Goal: Check status

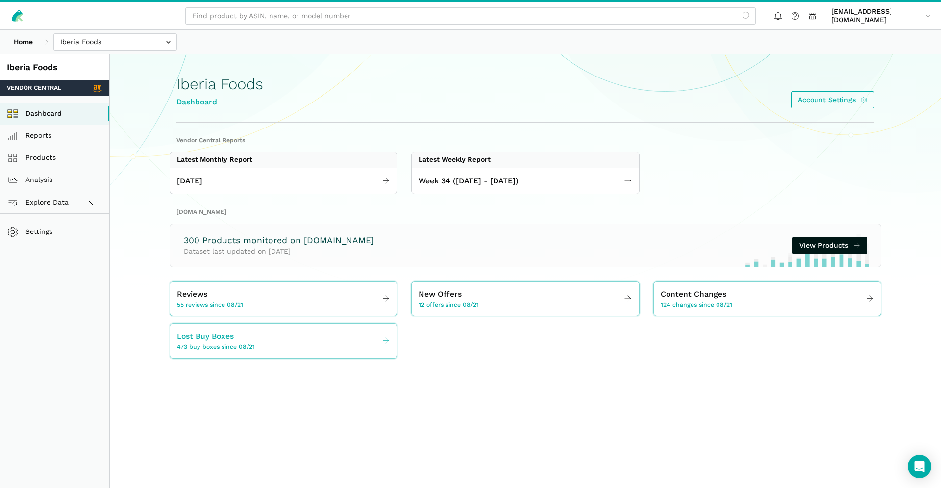
click at [233, 338] on span "Lost Buy Boxes" at bounding box center [205, 336] width 57 height 12
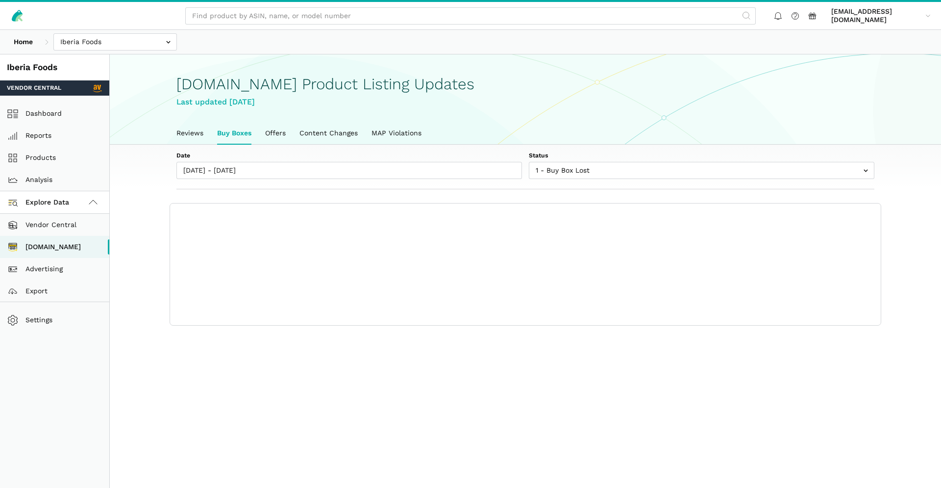
scroll to position [3, 0]
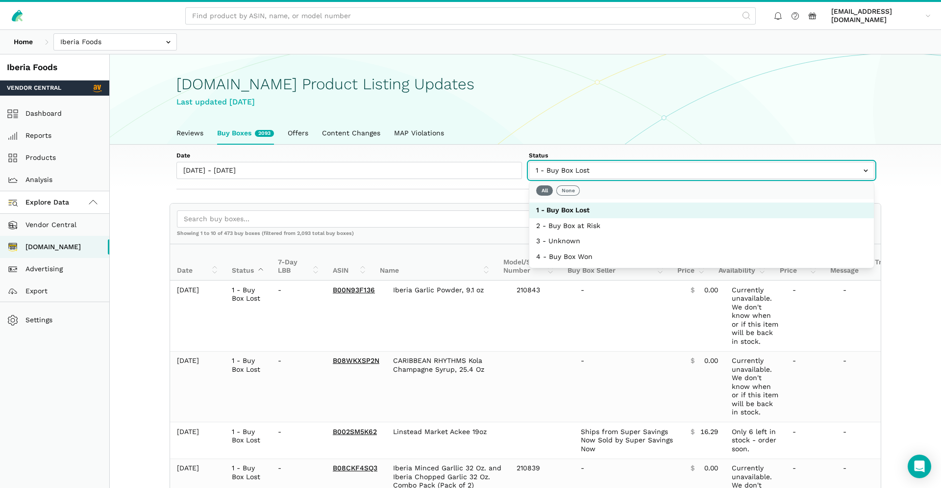
click at [587, 165] on input "text" at bounding box center [701, 170] width 345 height 17
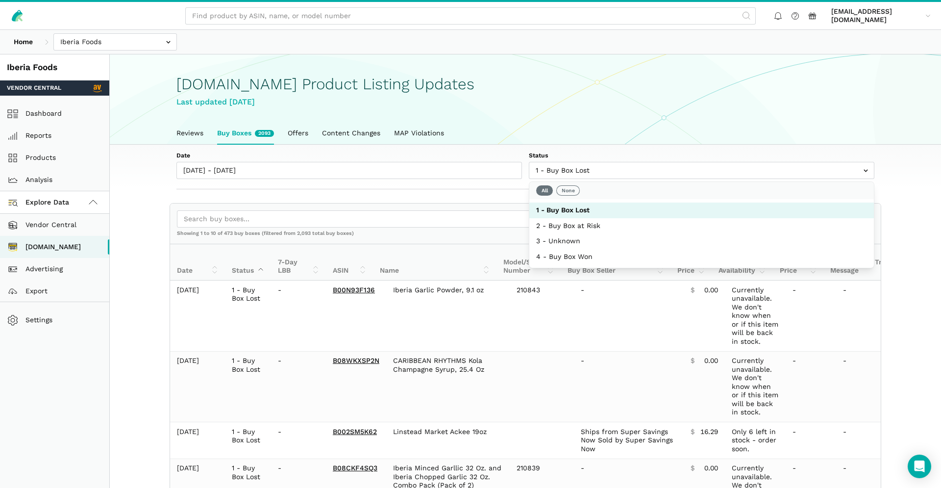
click at [589, 136] on ul "Reviews Buy Boxes 2093 Offers Content Changes MAP Violations" at bounding box center [525, 133] width 711 height 23
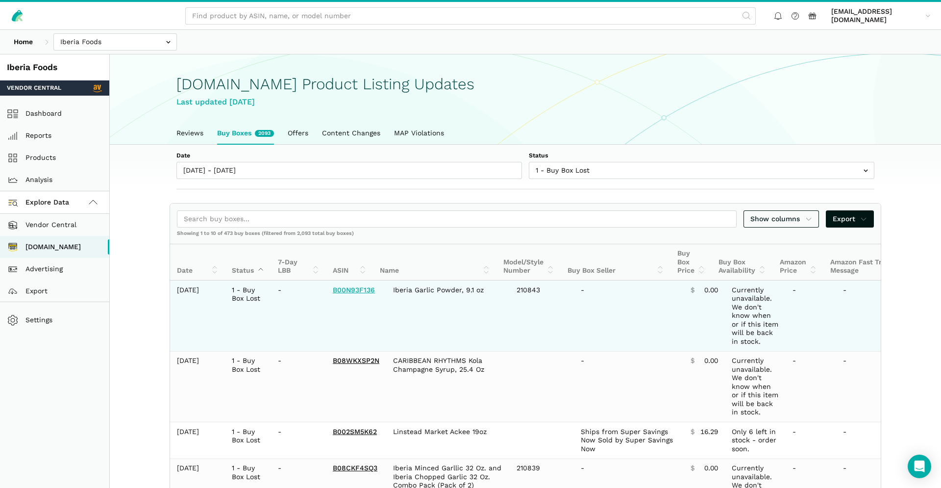
click at [353, 291] on link "B00N93F136" at bounding box center [354, 290] width 42 height 8
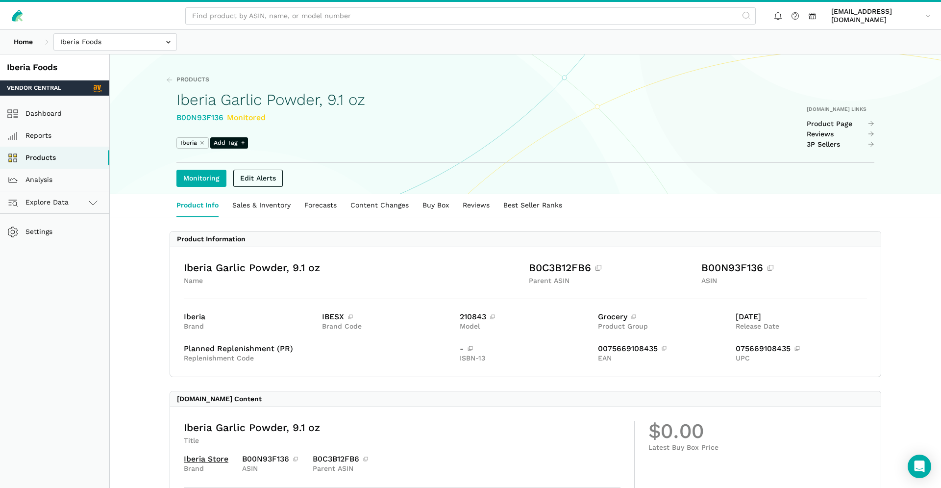
click at [839, 119] on div "[DOMAIN_NAME] Links Product Page Reviews 3P Sellers" at bounding box center [840, 127] width 68 height 43
click at [839, 120] on link "Product Page" at bounding box center [840, 124] width 68 height 9
click at [164, 73] on div "Products Iberia Garlic Powder, 9.1 oz B00N93F136 Monitored Iberia ⨯ Add Tag + A…" at bounding box center [525, 124] width 753 height 139
click at [173, 80] on link "Products" at bounding box center [187, 79] width 43 height 9
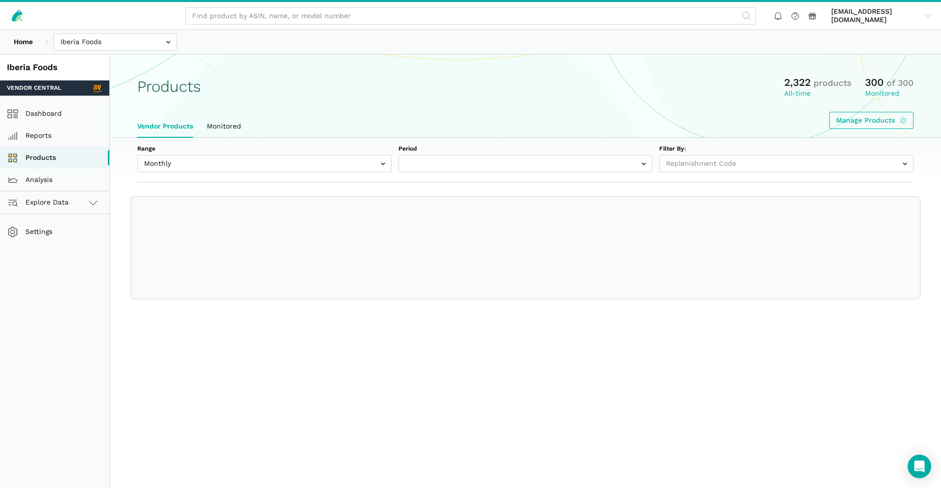
select select
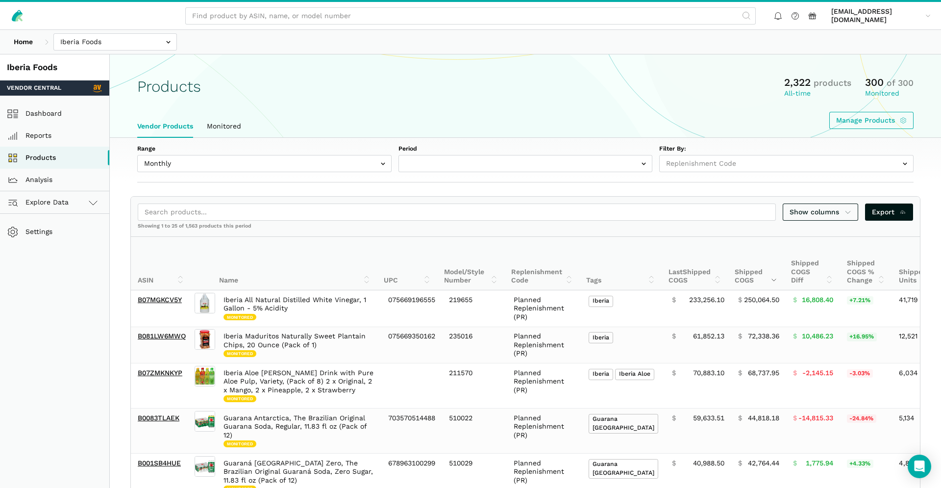
select select "Monthly|2025-07-01"
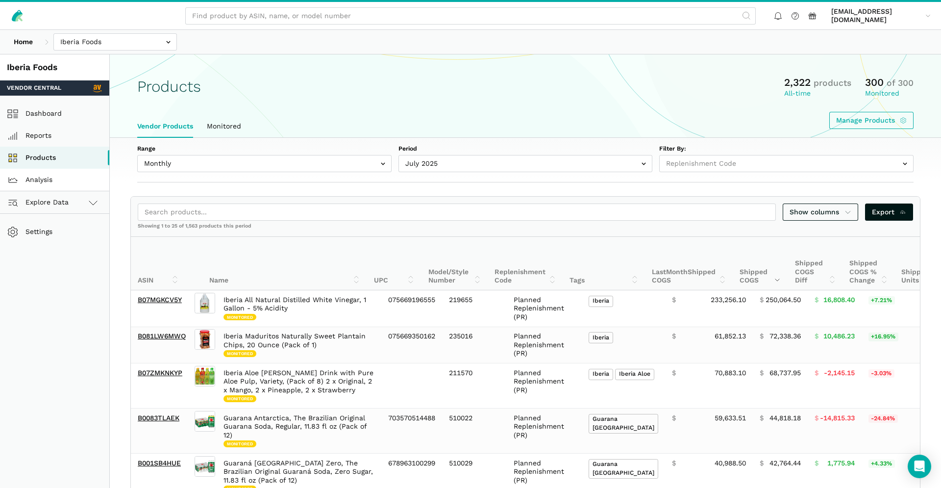
click at [56, 185] on link "Analysis" at bounding box center [54, 180] width 109 height 22
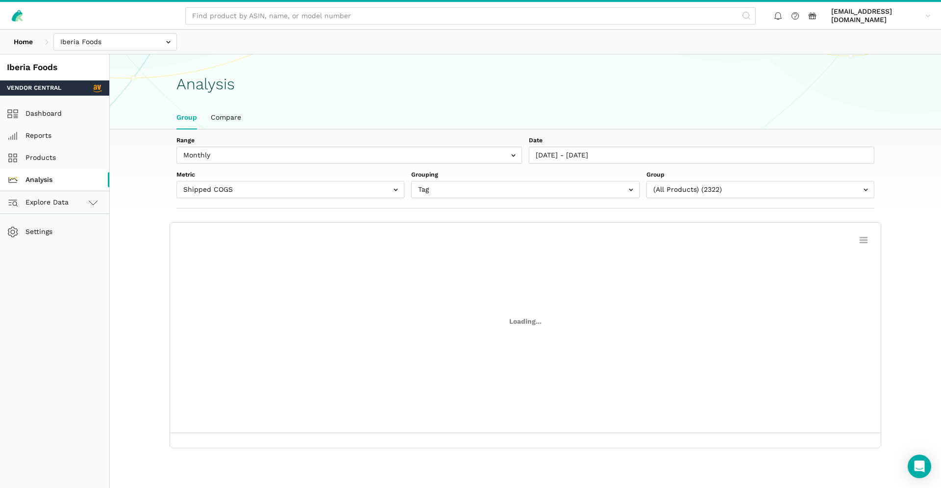
scroll to position [3, 0]
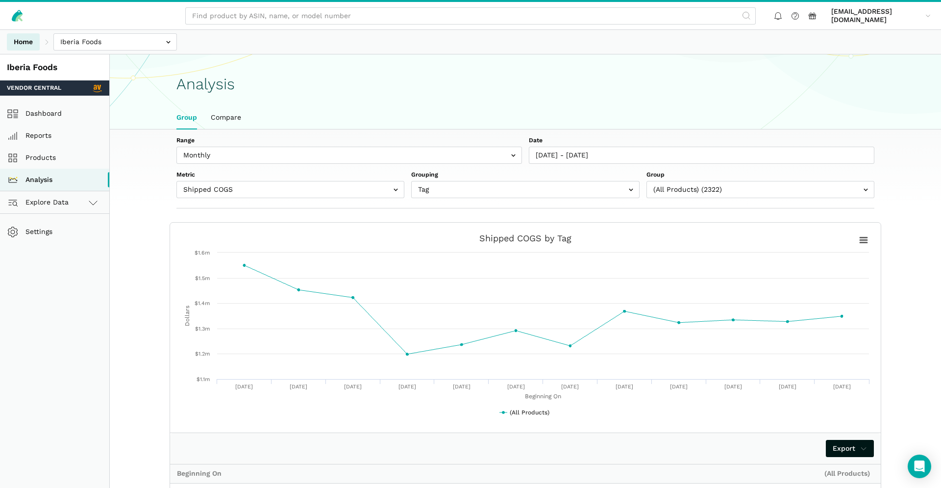
click at [21, 39] on link "Home" at bounding box center [23, 41] width 33 height 17
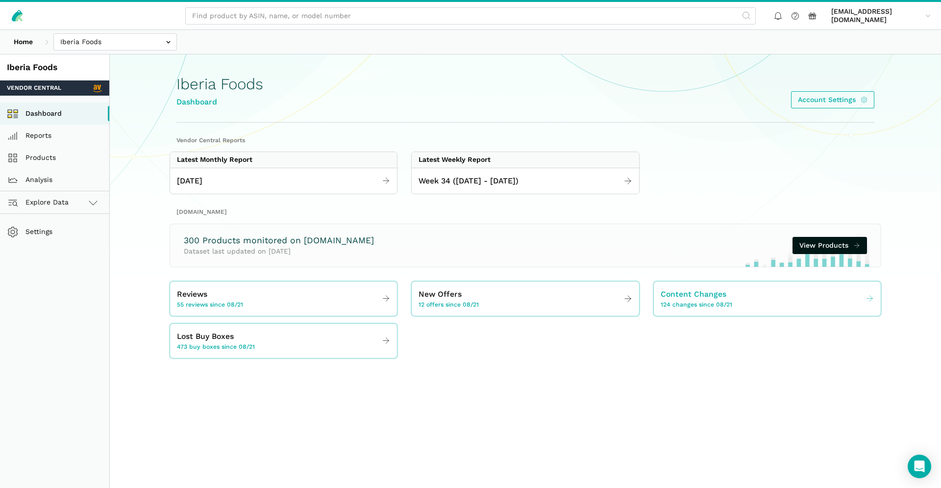
click at [702, 302] on span "124 changes since 08/21" at bounding box center [696, 304] width 72 height 9
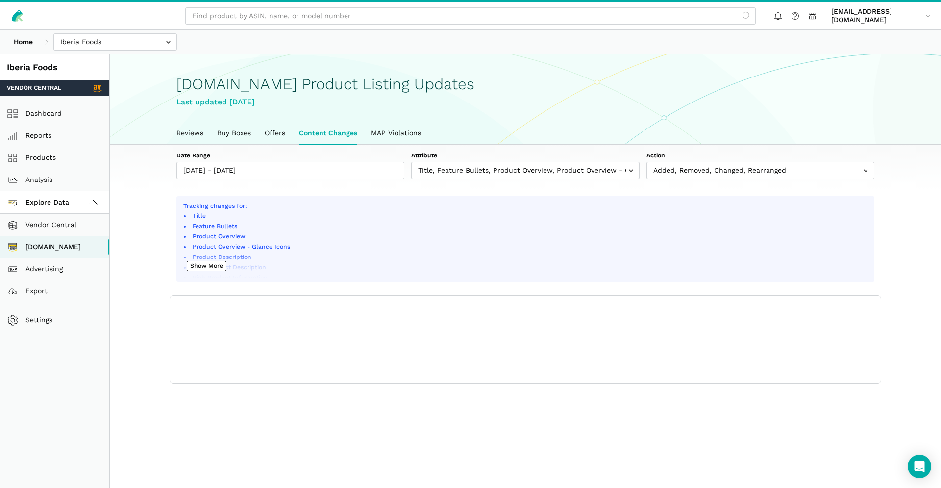
scroll to position [3, 0]
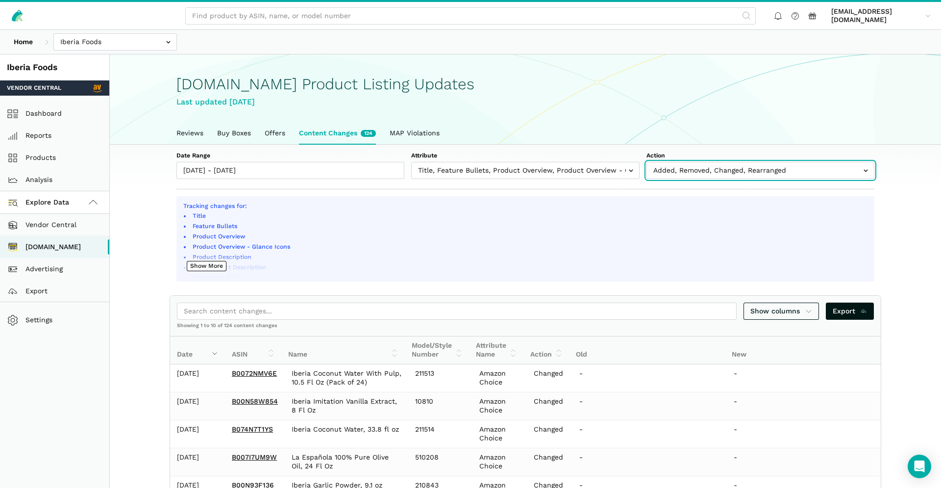
click at [684, 166] on input "text" at bounding box center [760, 170] width 228 height 17
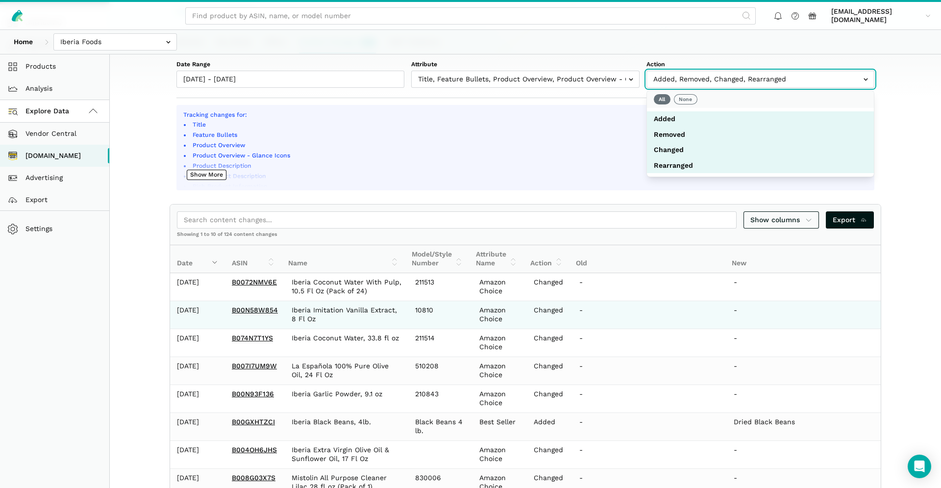
scroll to position [172, 0]
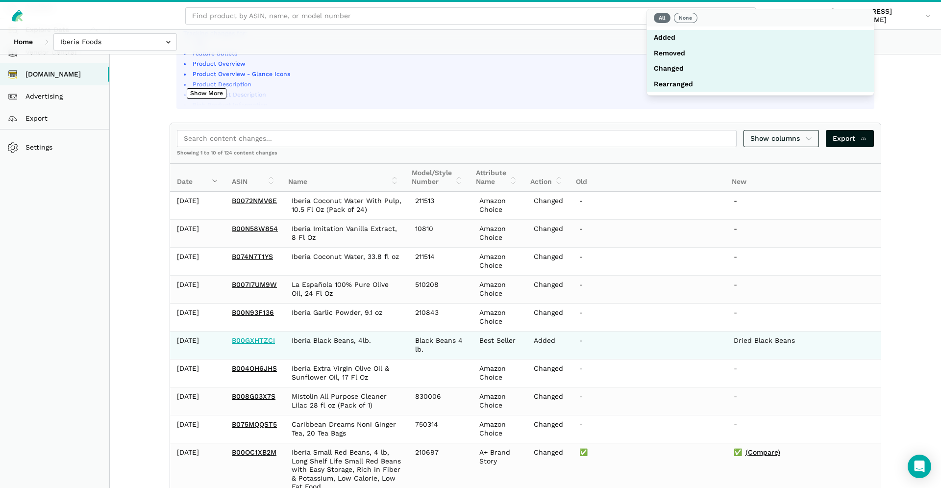
click at [240, 344] on link "B00GXHTZCI" at bounding box center [253, 340] width 43 height 8
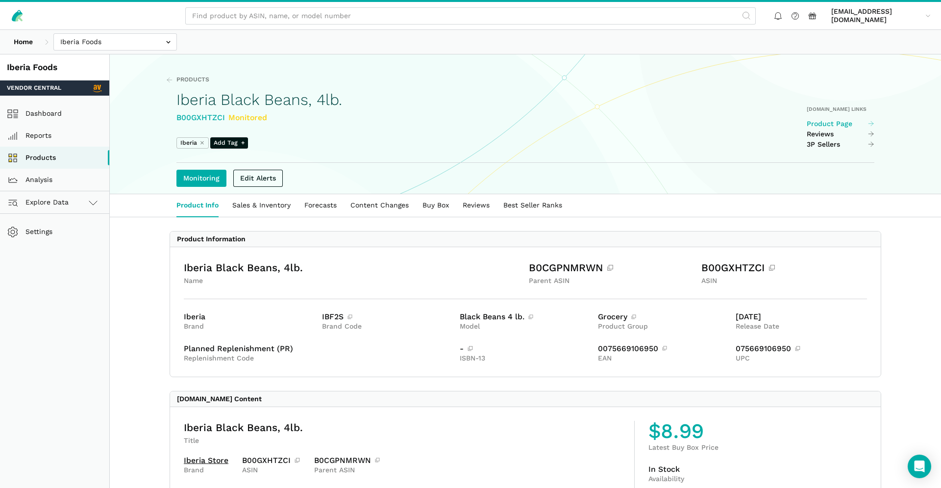
click at [840, 125] on link "Product Page" at bounding box center [840, 124] width 68 height 9
